Goal: Communication & Community: Share content

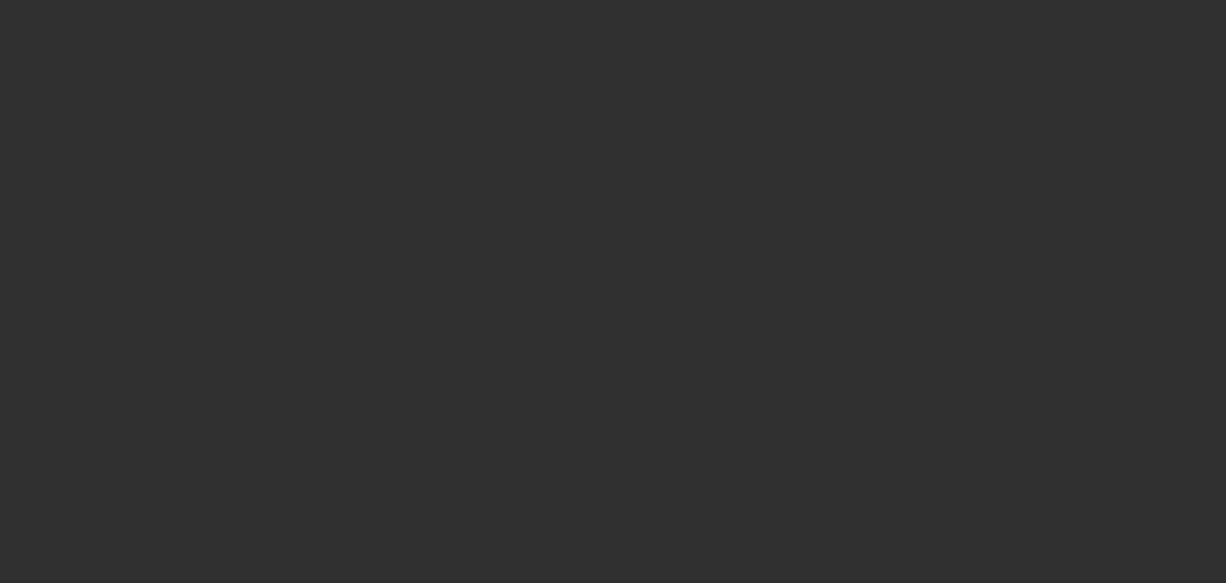
select select "10"
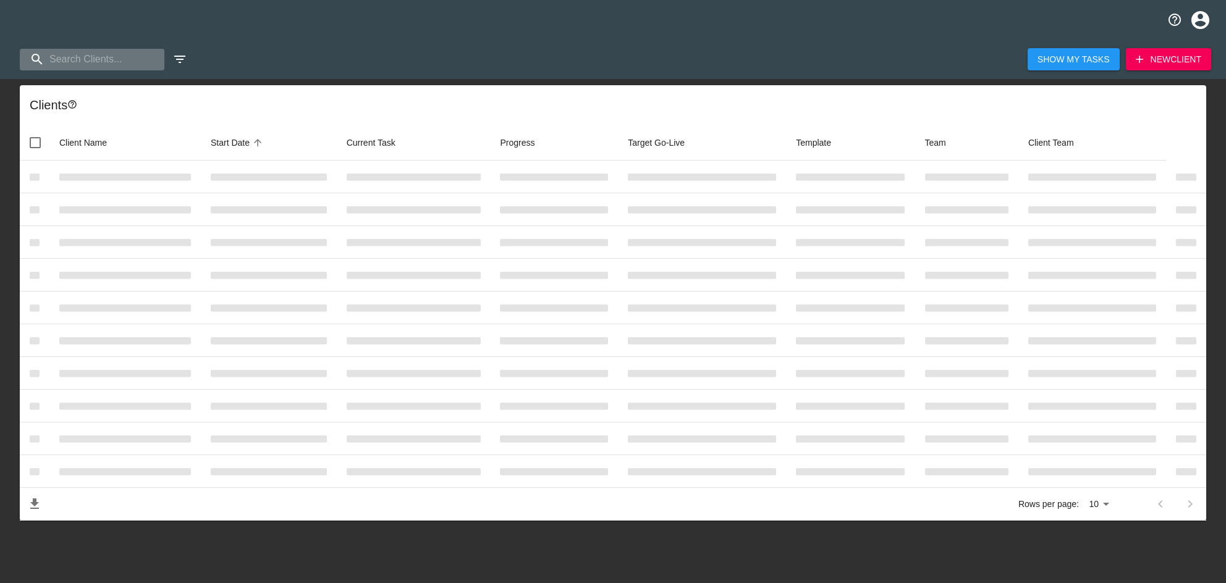
click at [129, 57] on input "search" at bounding box center [92, 60] width 145 height 22
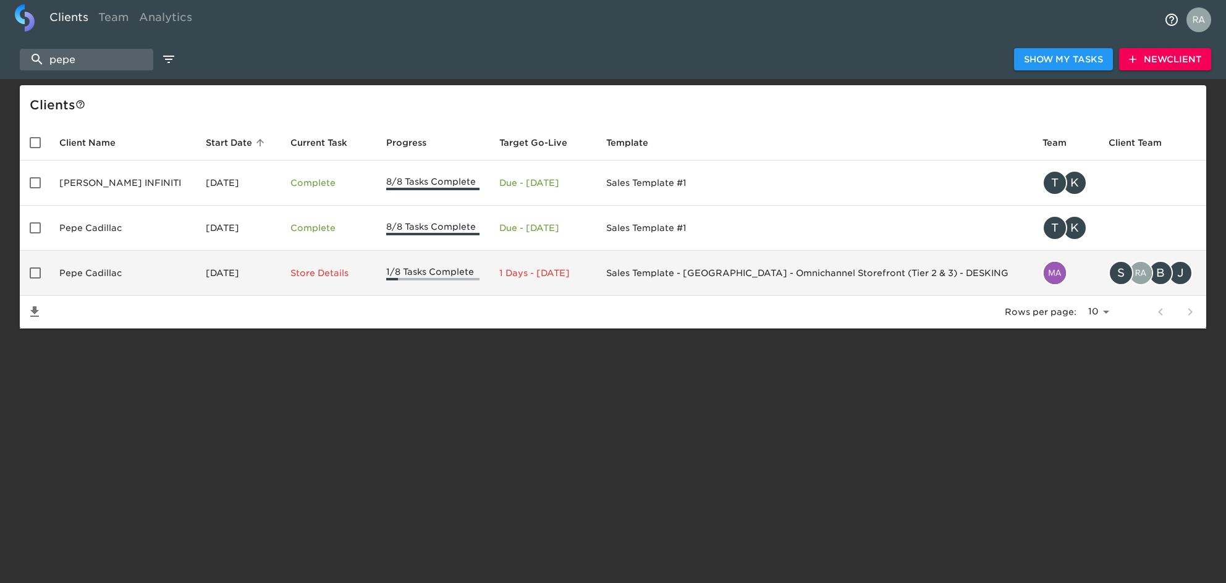
type input "pepe"
click at [127, 279] on td "Pepe Cadillac" at bounding box center [122, 273] width 146 height 45
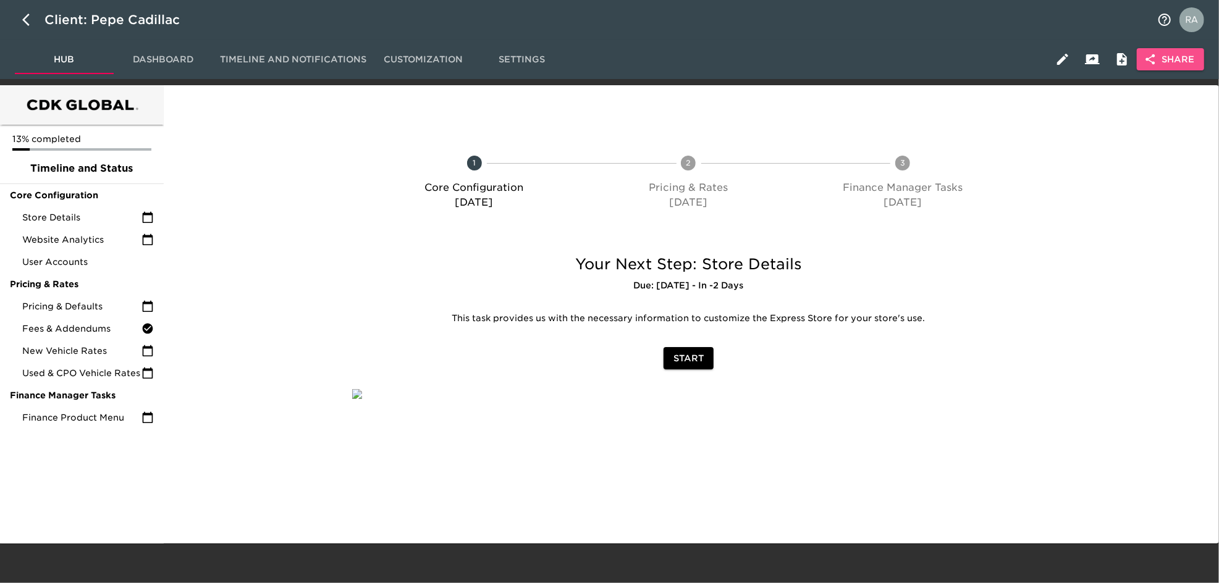
click at [1165, 52] on span "Share" at bounding box center [1171, 59] width 48 height 15
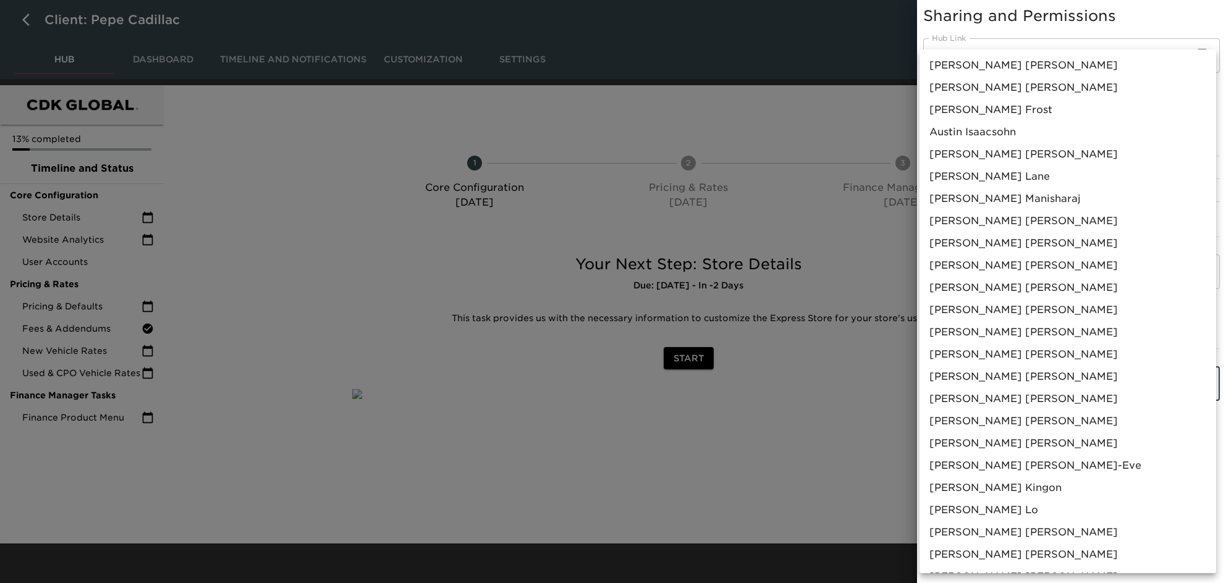
click at [1139, 381] on body "Client: Pepe Cadillac Hub Dashboard Timeline and Notifications Customization Se…" at bounding box center [613, 272] width 1226 height 544
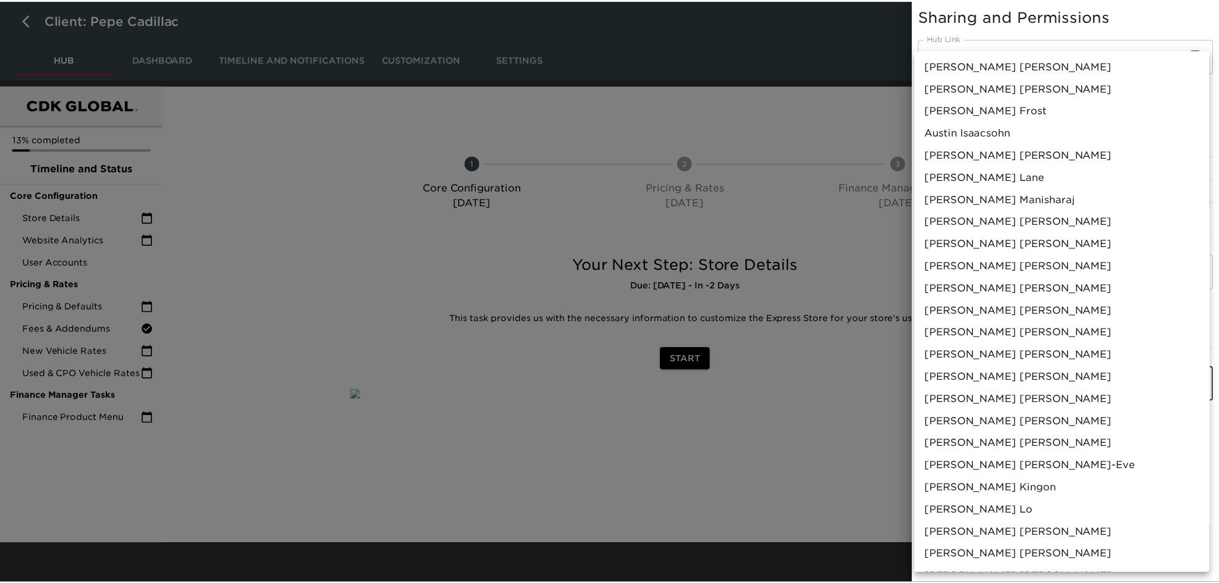
scroll to position [577, 0]
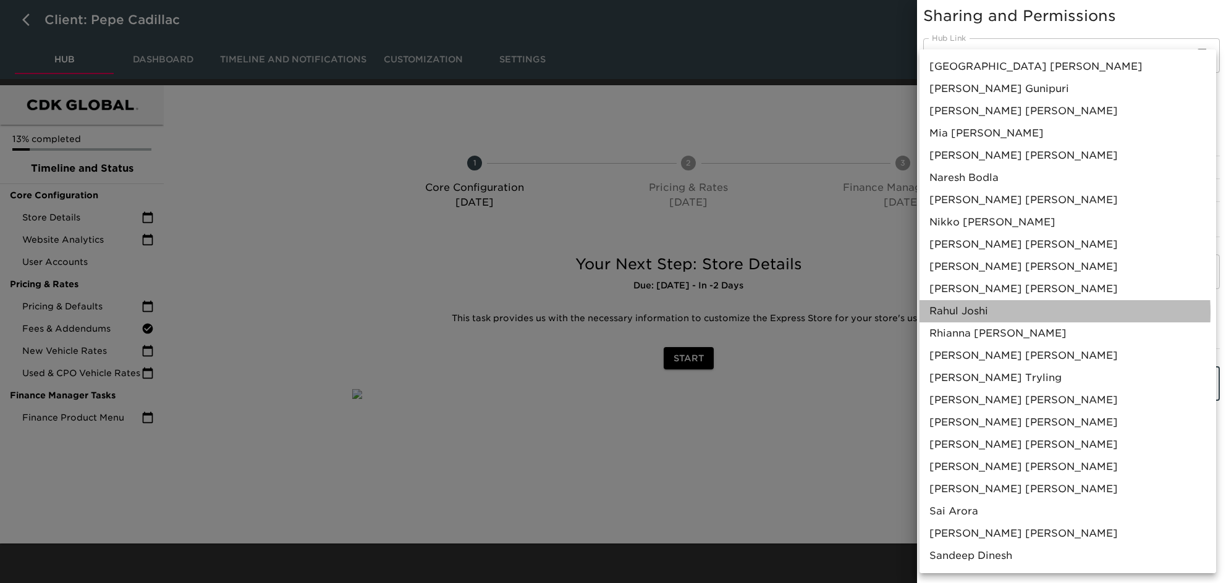
click at [1008, 313] on li "[PERSON_NAME]" at bounding box center [1067, 311] width 297 height 22
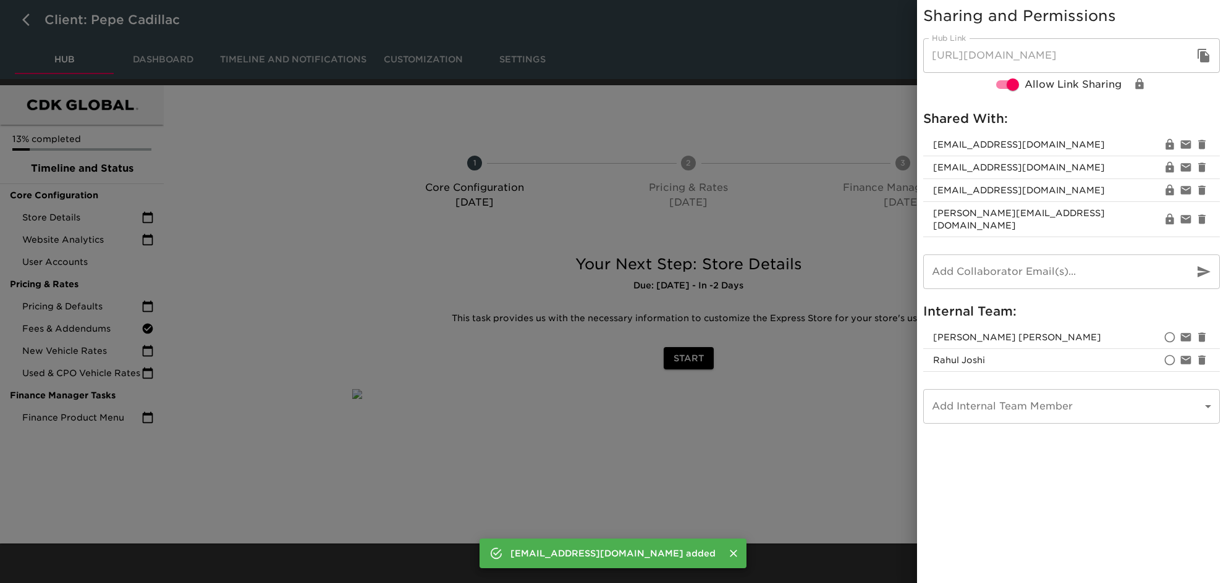
click at [806, 447] on div at bounding box center [613, 291] width 1226 height 583
